Goal: Book appointment/travel/reservation

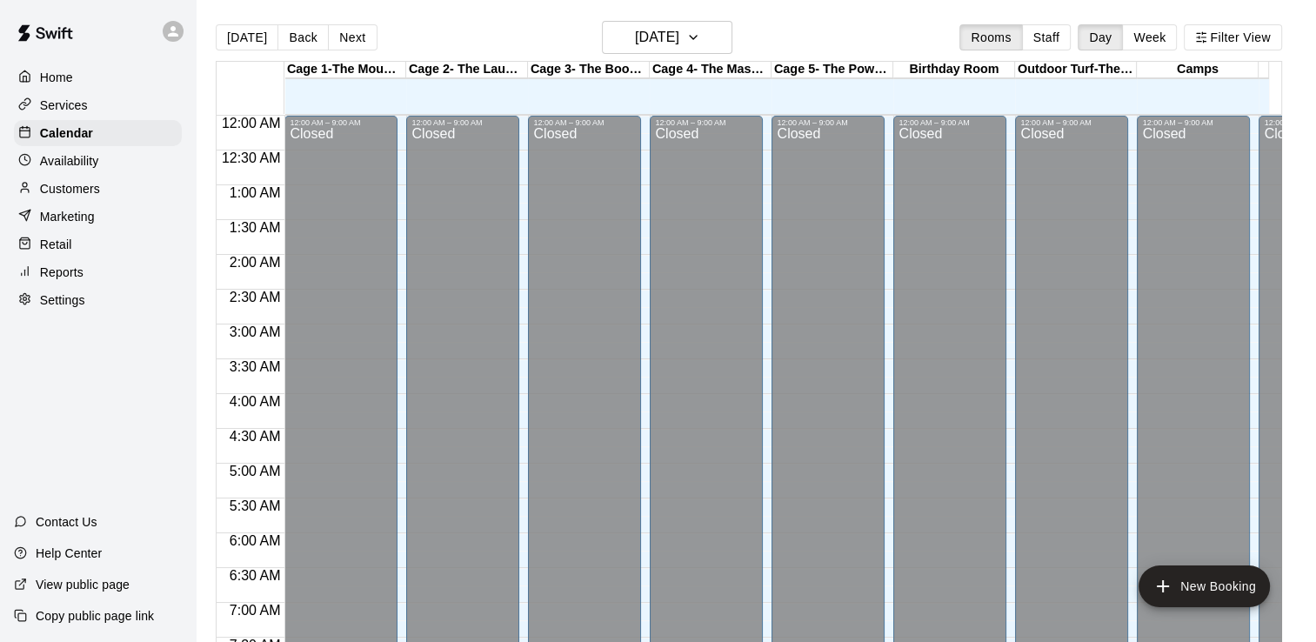
scroll to position [1070, 0]
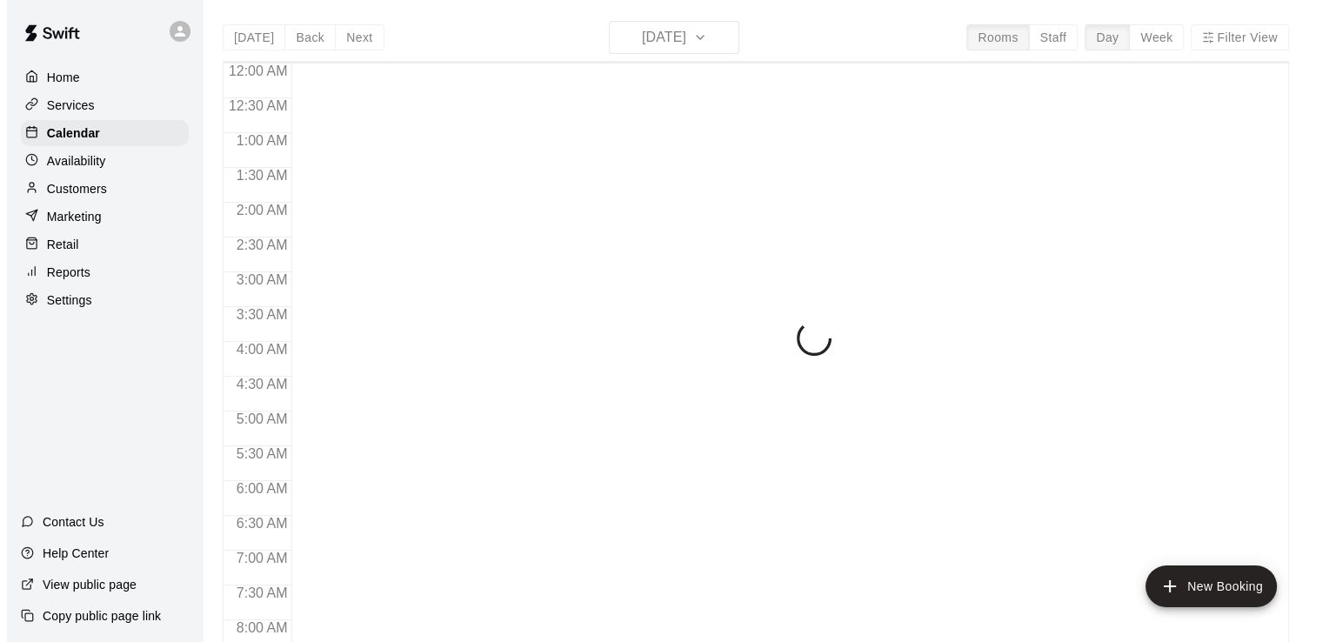
scroll to position [1070, 0]
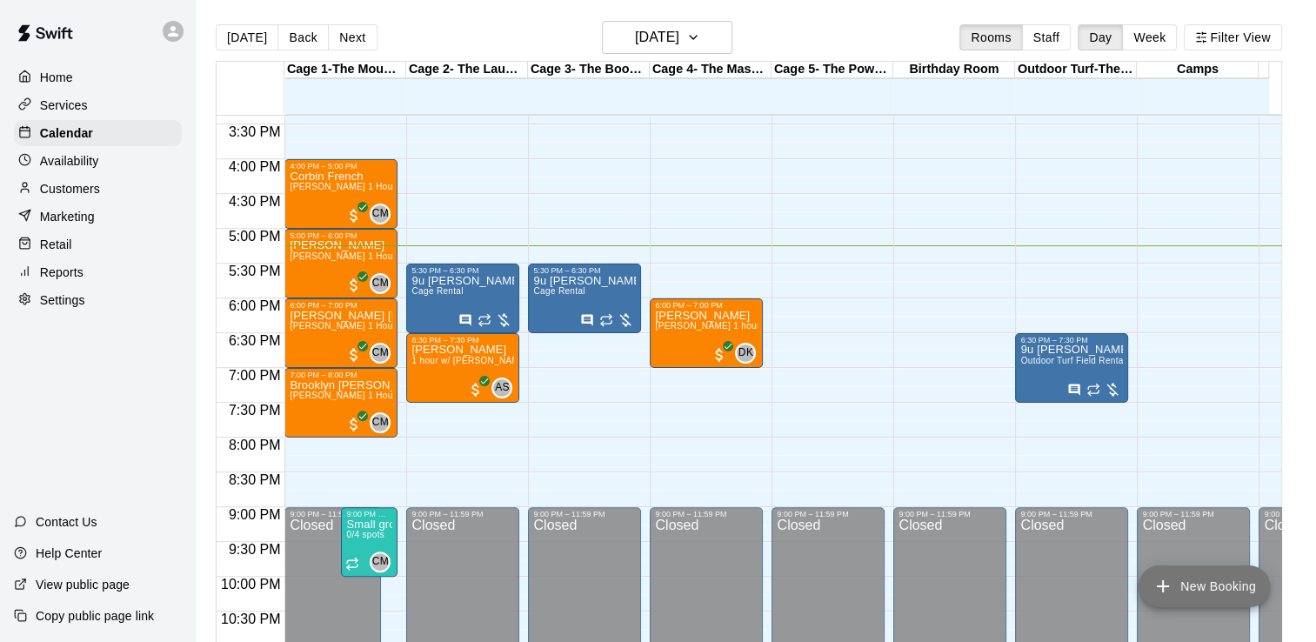
click at [1187, 593] on button "New Booking" at bounding box center [1203, 586] width 131 height 42
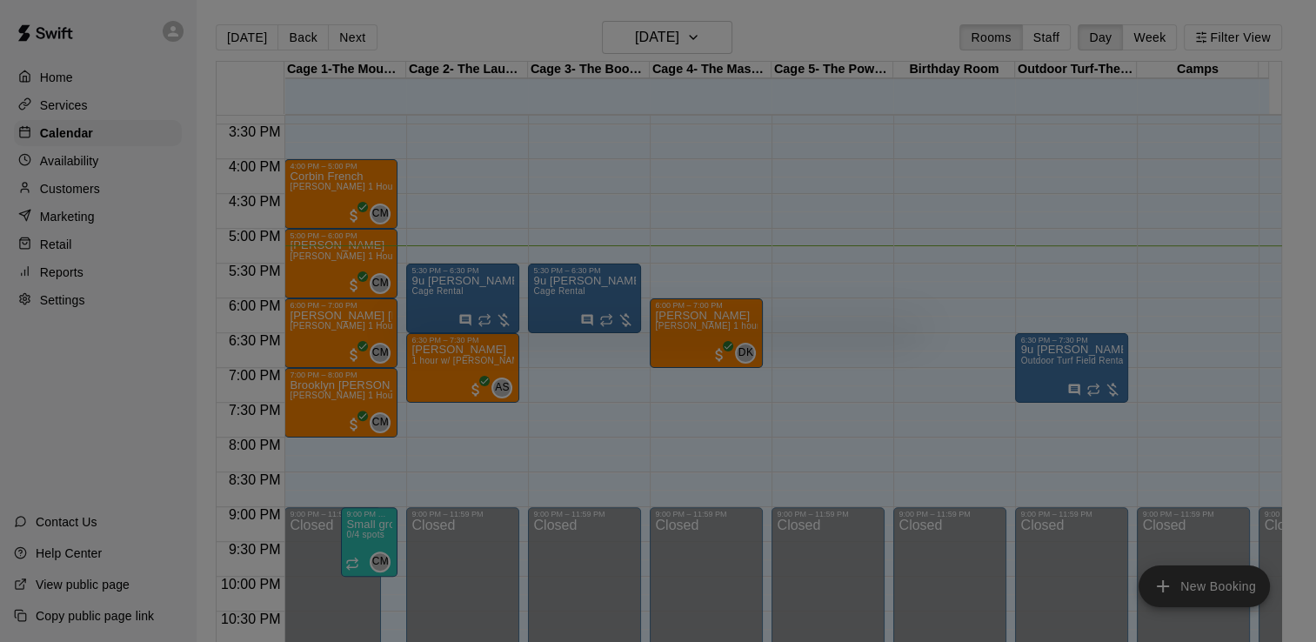
click at [1187, 593] on body "Home Services Calendar Availability Customers Marketing Retail Reports Settings…" at bounding box center [658, 335] width 1316 height 670
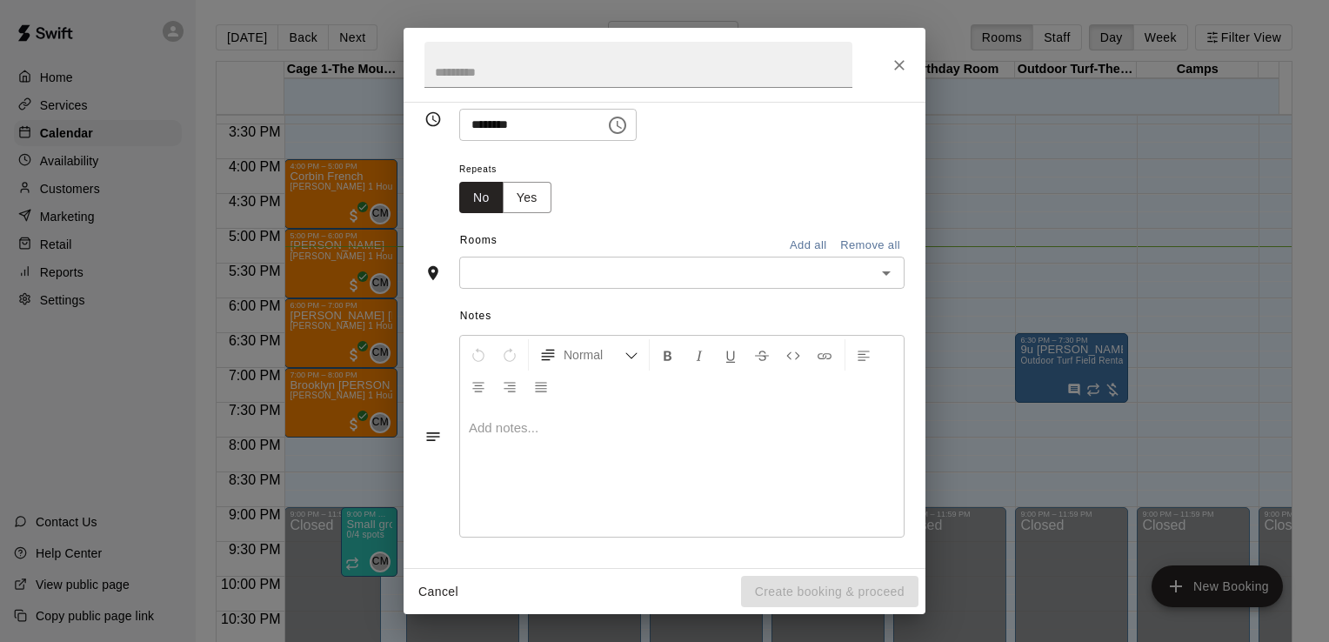
scroll to position [0, 0]
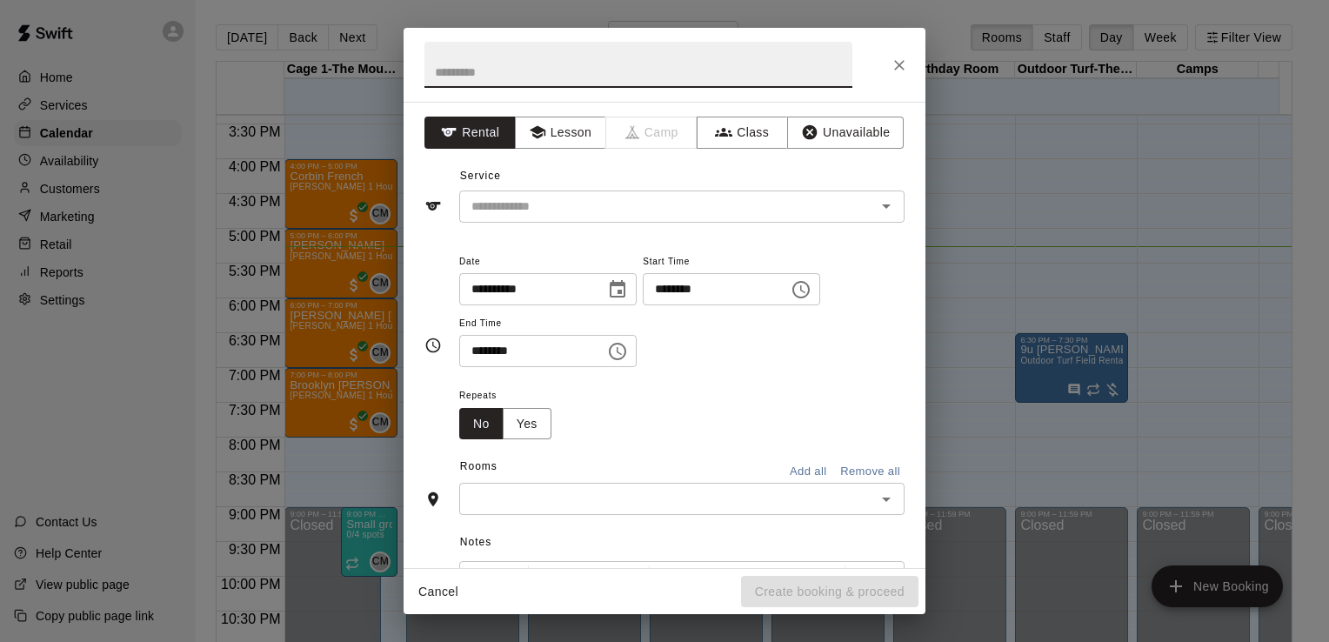
click at [445, 75] on input "text" at bounding box center [638, 65] width 428 height 46
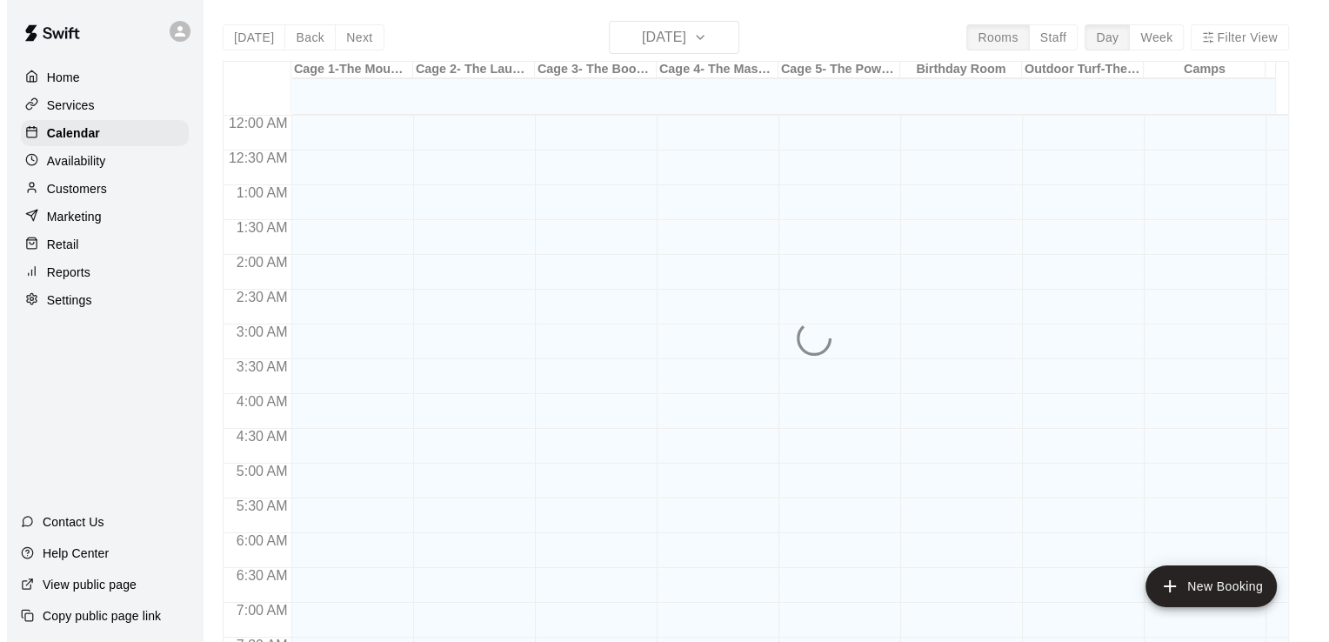
scroll to position [1070, 0]
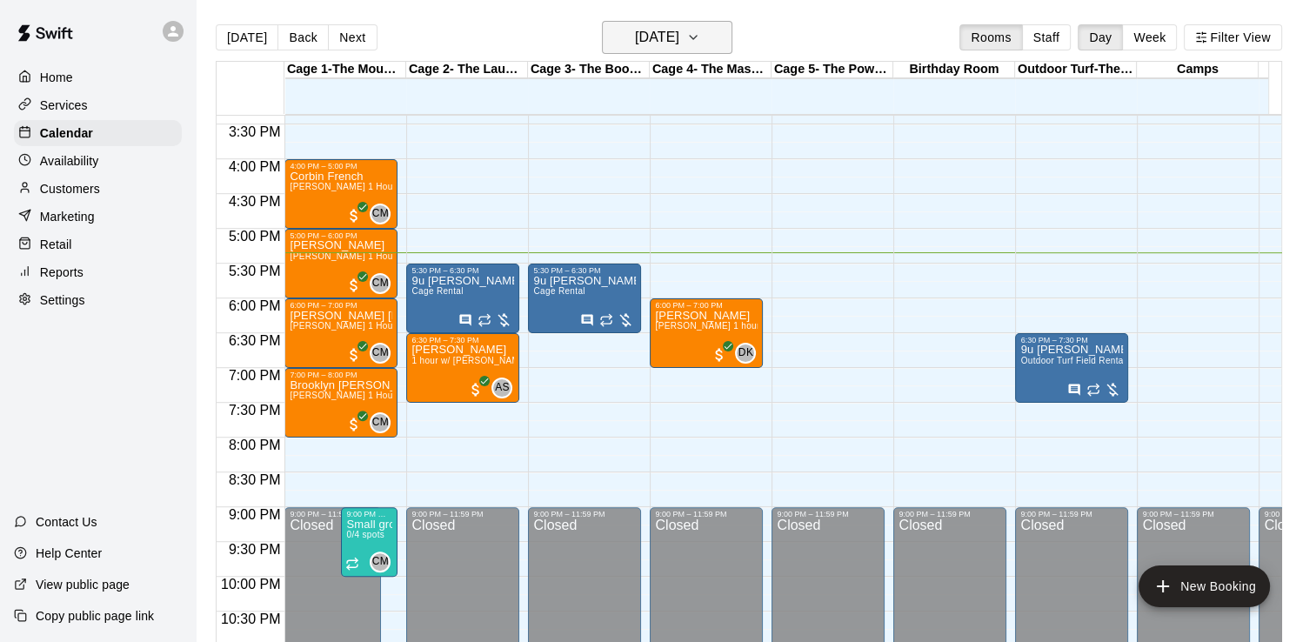
click at [697, 36] on icon "button" at bounding box center [693, 37] width 7 height 3
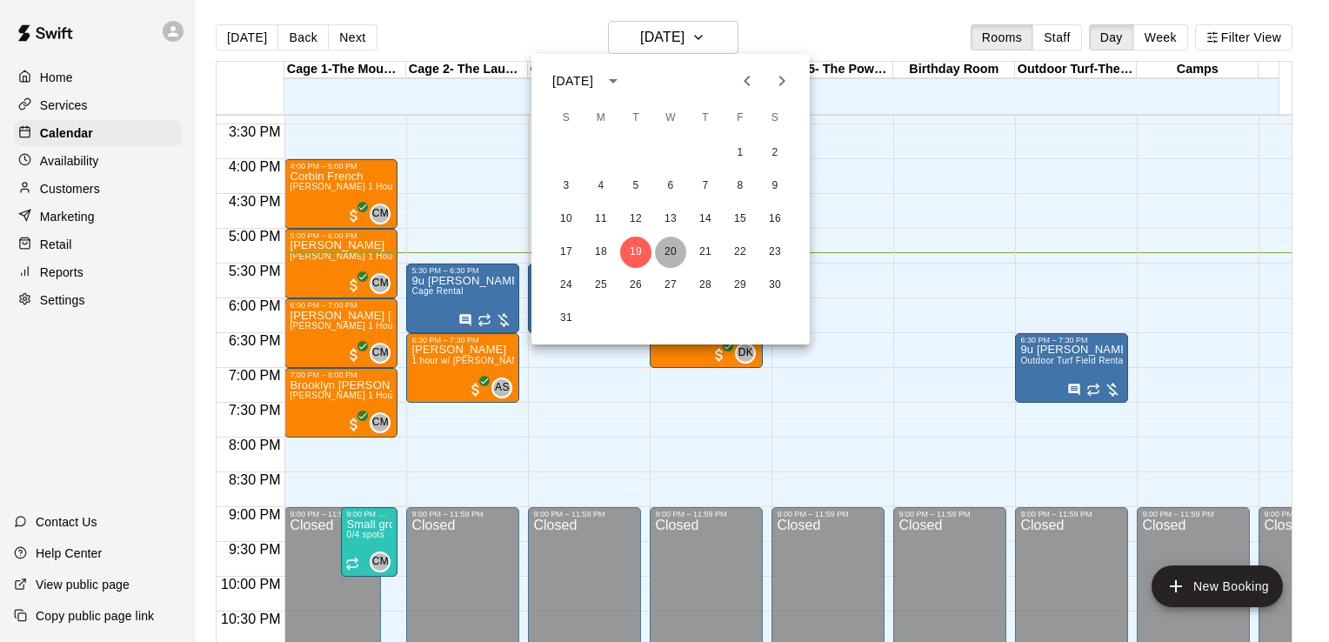
click at [667, 246] on button "20" at bounding box center [670, 252] width 31 height 31
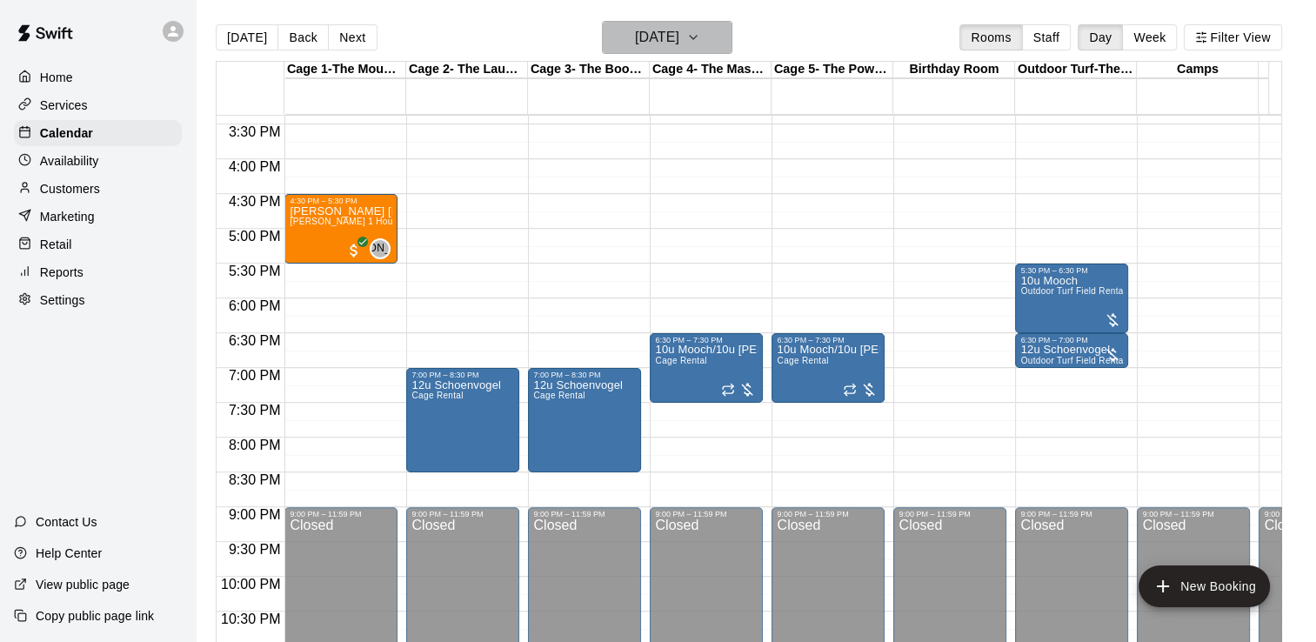
click at [700, 39] on icon "button" at bounding box center [693, 37] width 14 height 21
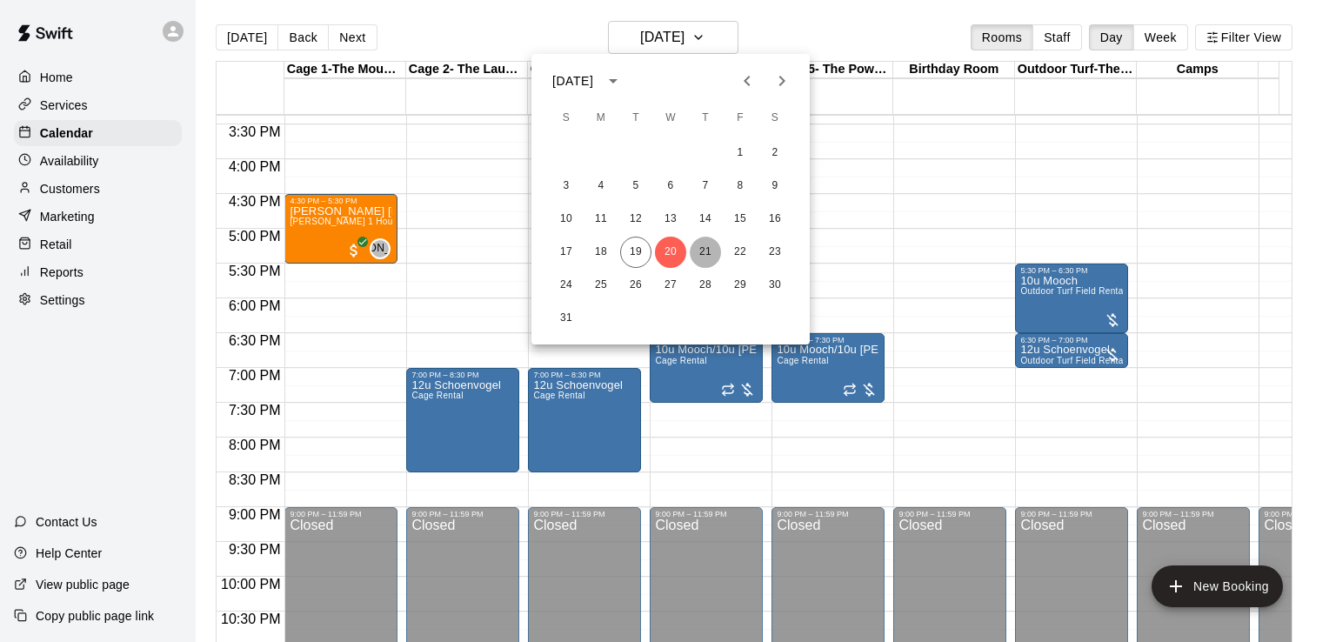
click at [706, 244] on button "21" at bounding box center [705, 252] width 31 height 31
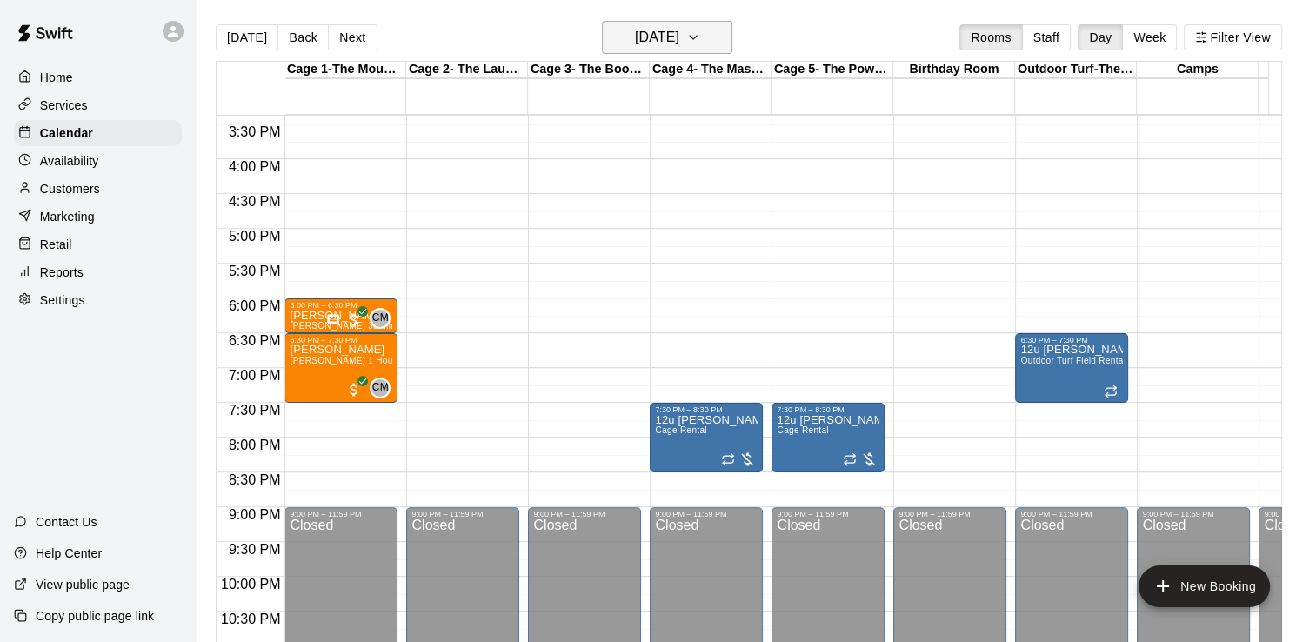
click at [700, 37] on icon "button" at bounding box center [693, 37] width 14 height 21
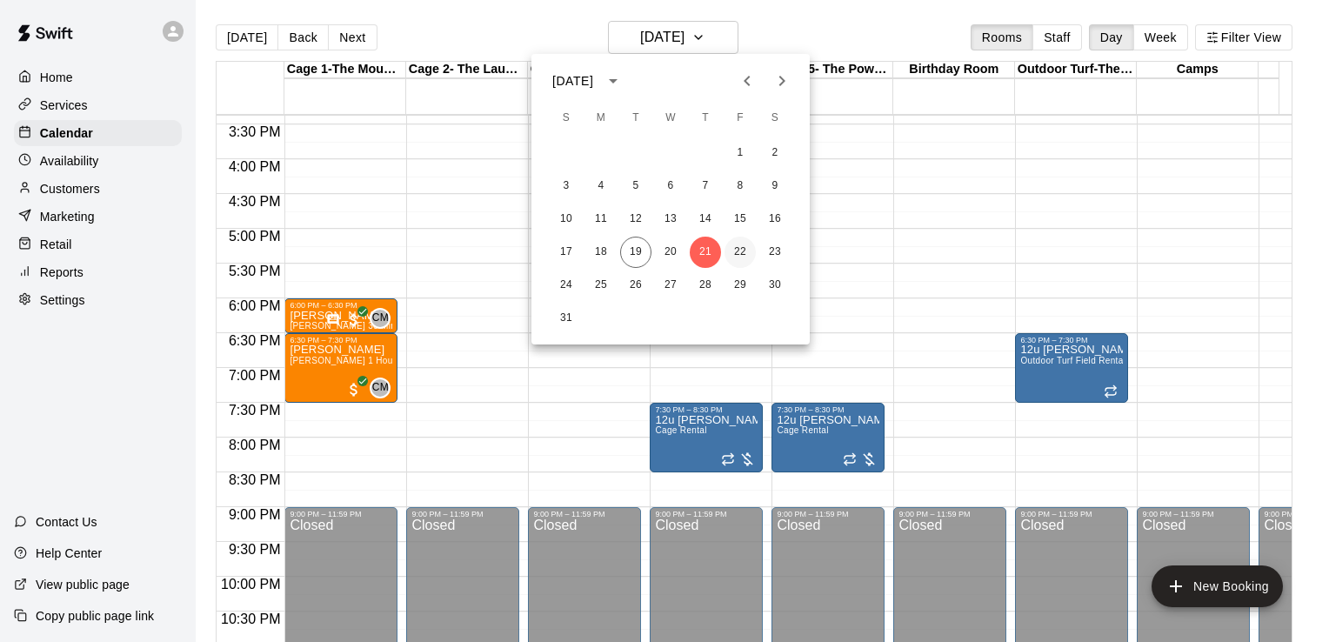
click at [742, 254] on button "22" at bounding box center [739, 252] width 31 height 31
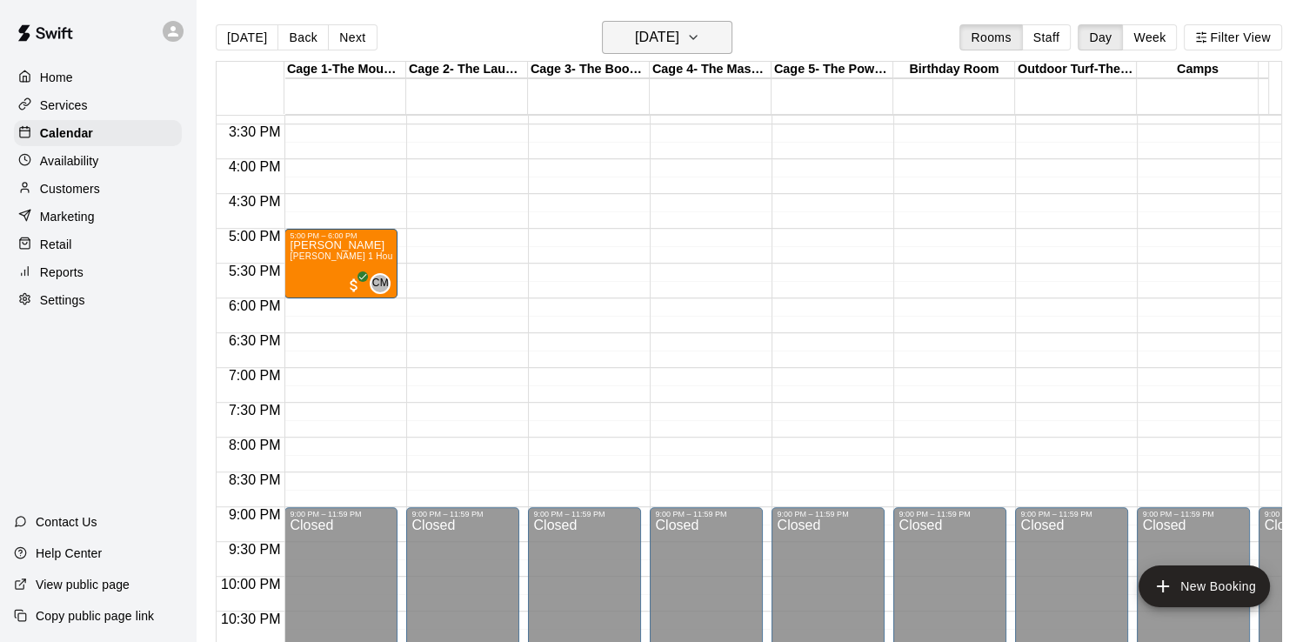
click at [700, 43] on icon "button" at bounding box center [693, 37] width 14 height 21
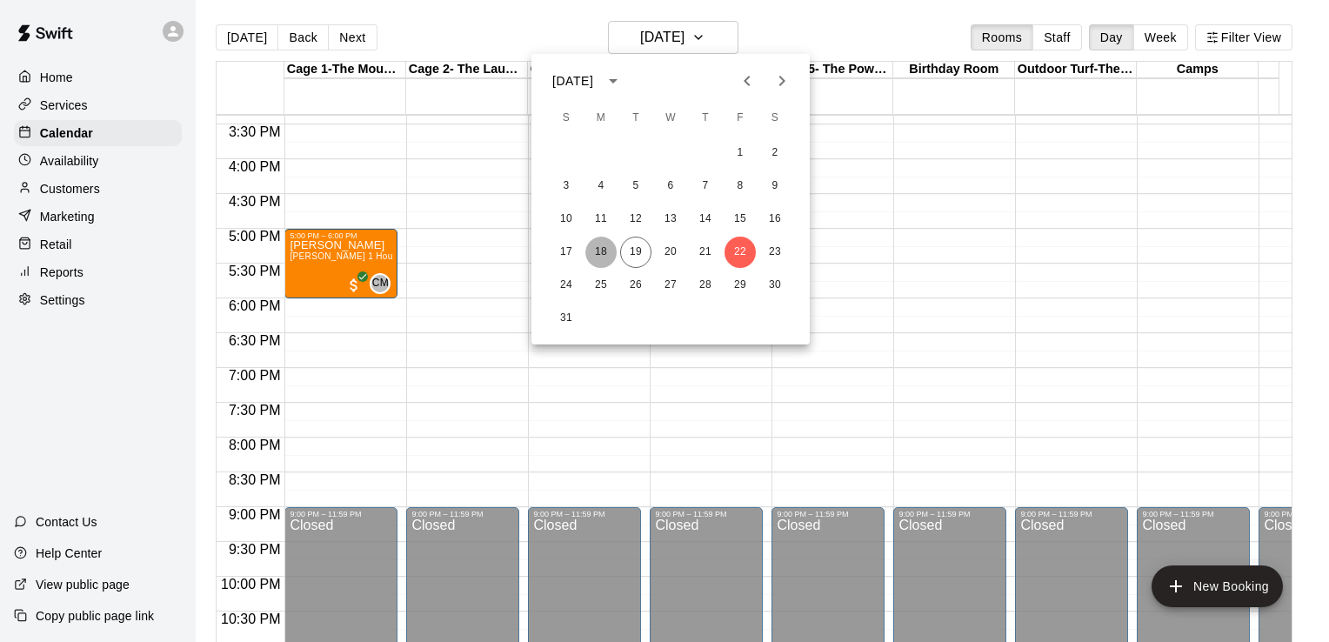
click at [601, 255] on button "18" at bounding box center [600, 252] width 31 height 31
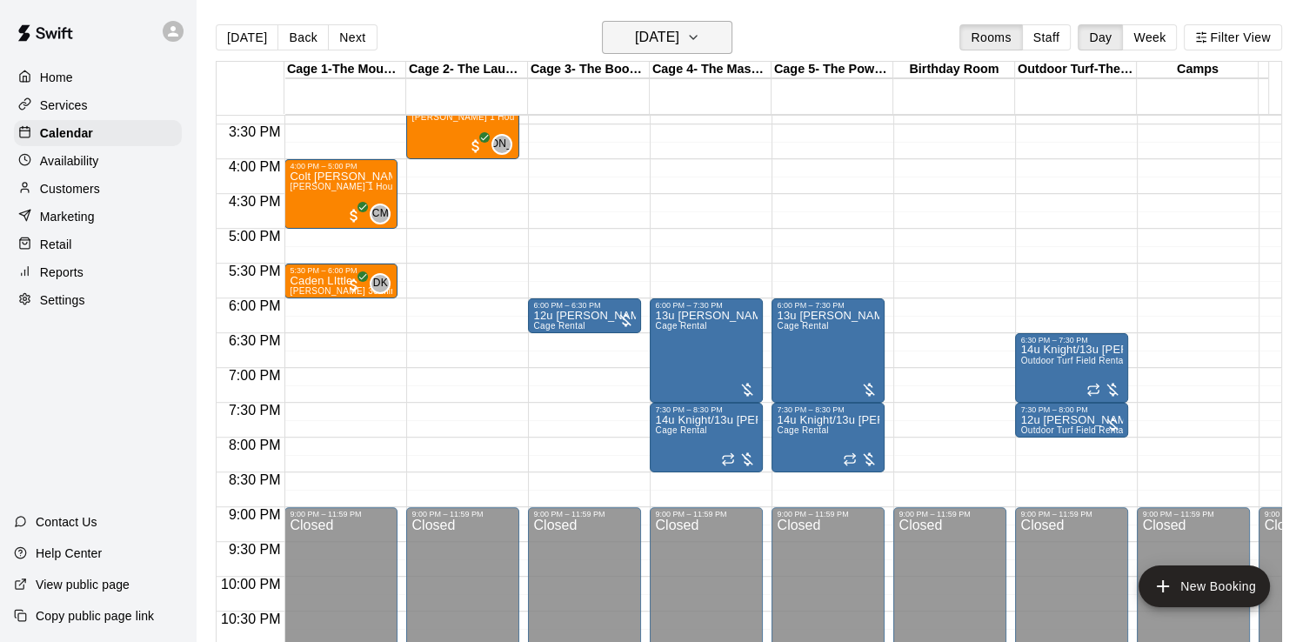
click at [700, 42] on icon "button" at bounding box center [693, 37] width 14 height 21
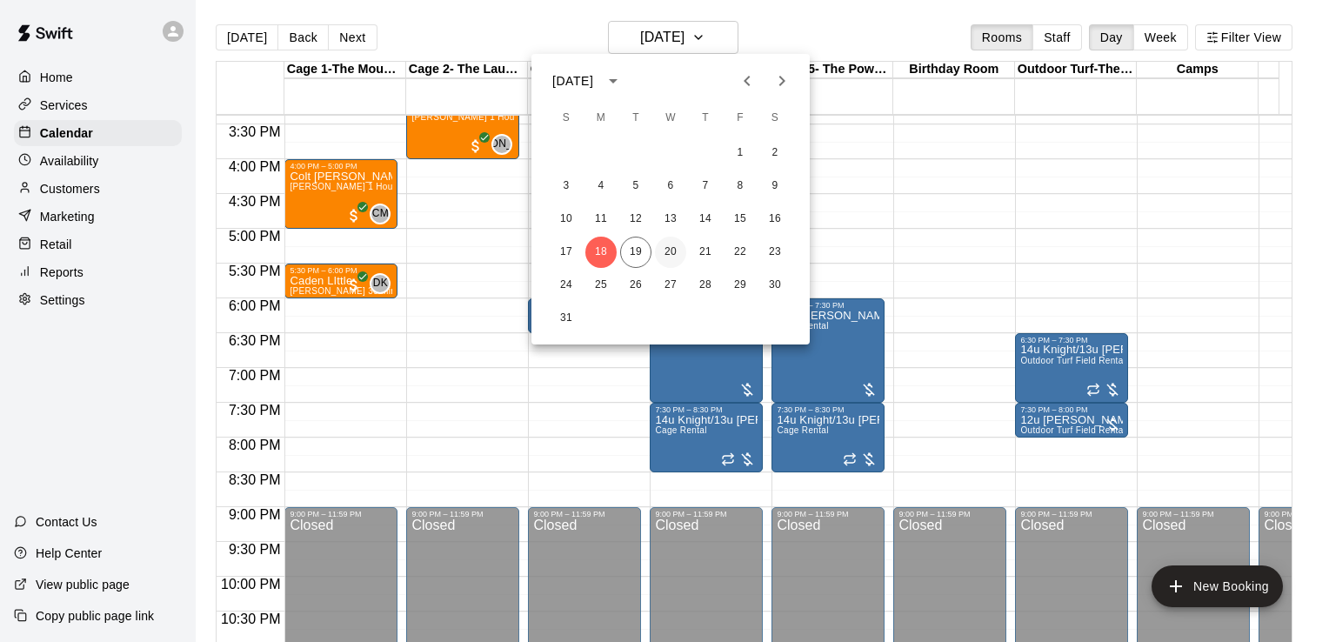
click at [669, 246] on button "20" at bounding box center [670, 252] width 31 height 31
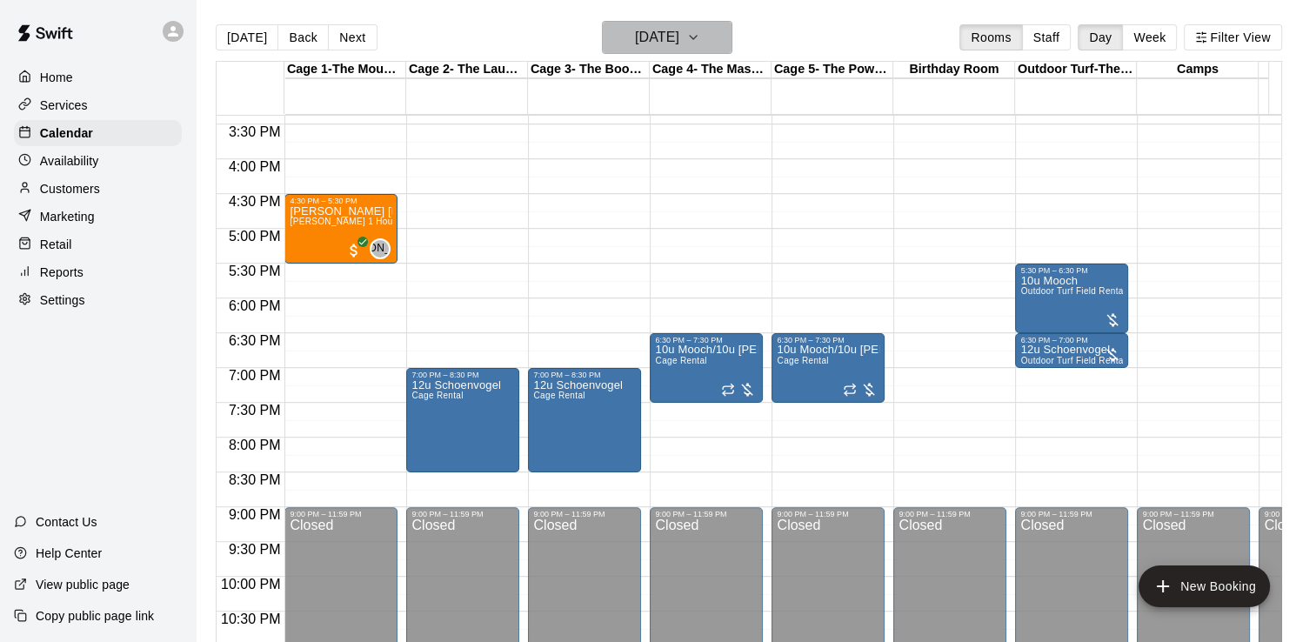
click at [700, 38] on icon "button" at bounding box center [693, 37] width 14 height 21
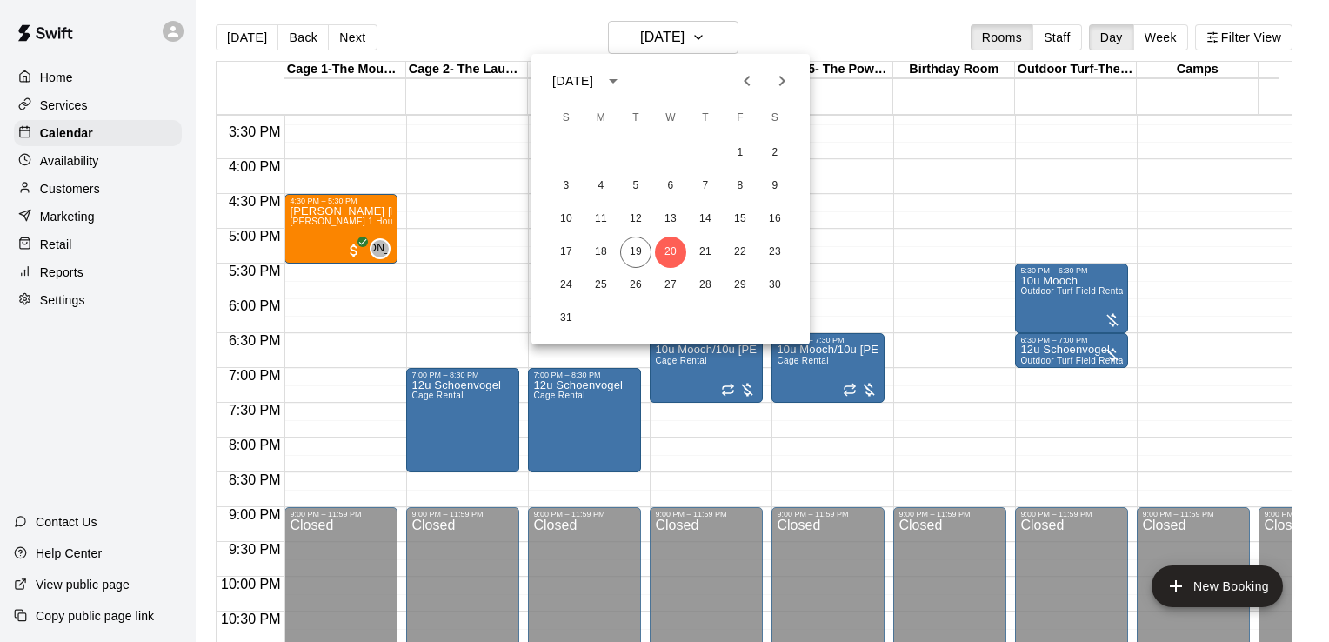
click at [377, 181] on div at bounding box center [664, 321] width 1329 height 642
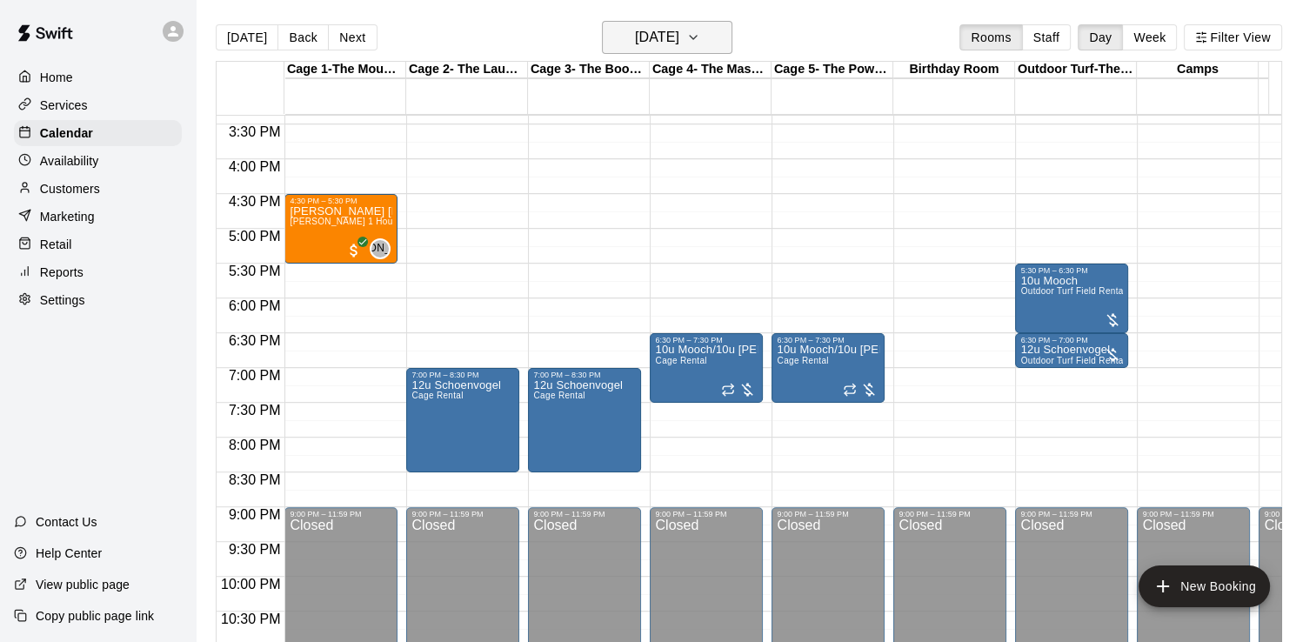
click at [697, 37] on icon "button" at bounding box center [693, 37] width 7 height 3
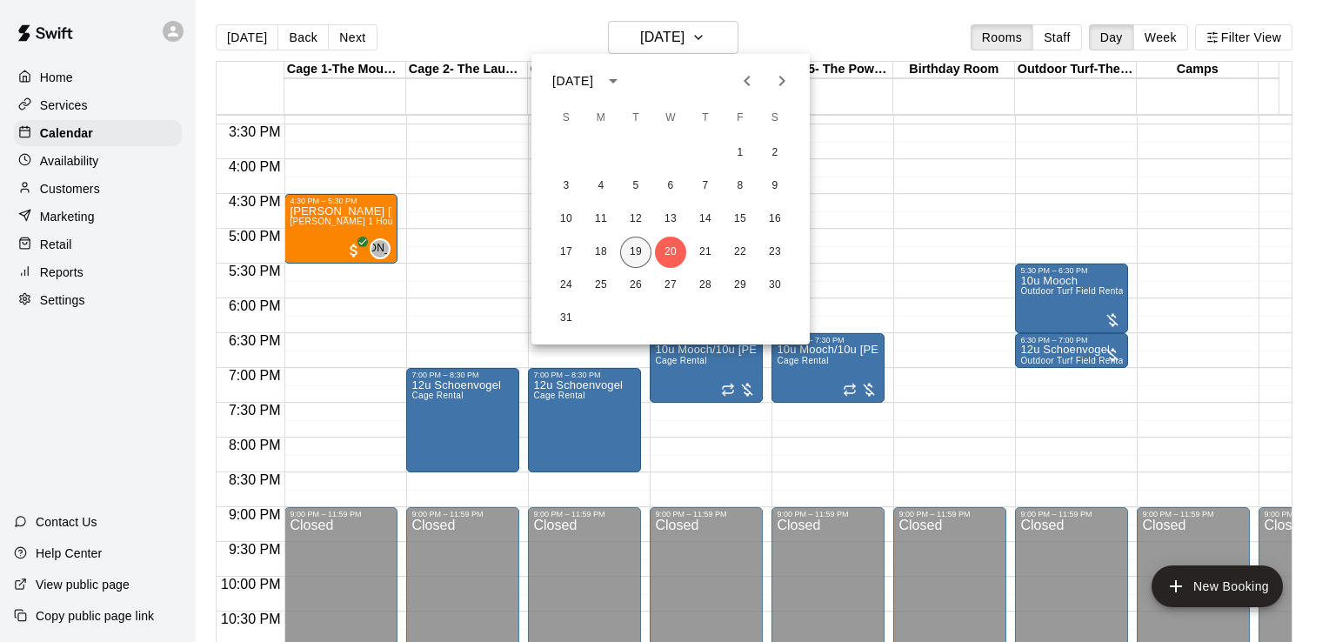
click at [641, 250] on button "19" at bounding box center [635, 252] width 31 height 31
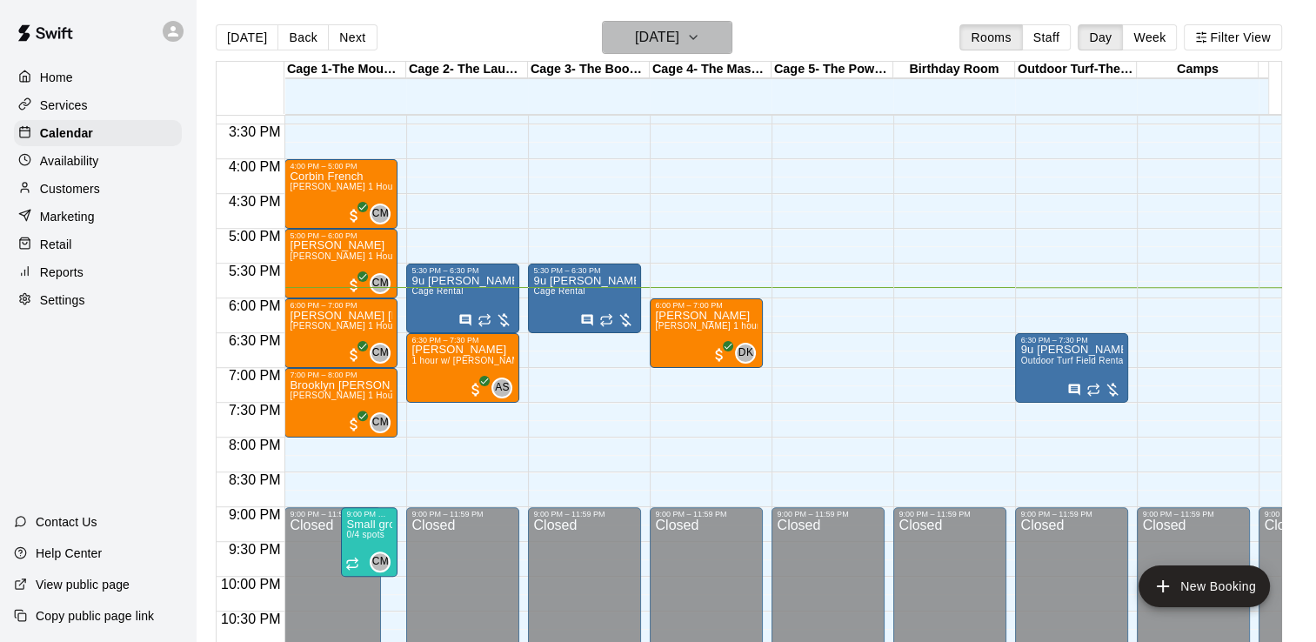
click at [679, 30] on h6 "[DATE]" at bounding box center [657, 37] width 44 height 24
